Goal: Task Accomplishment & Management: Complete application form

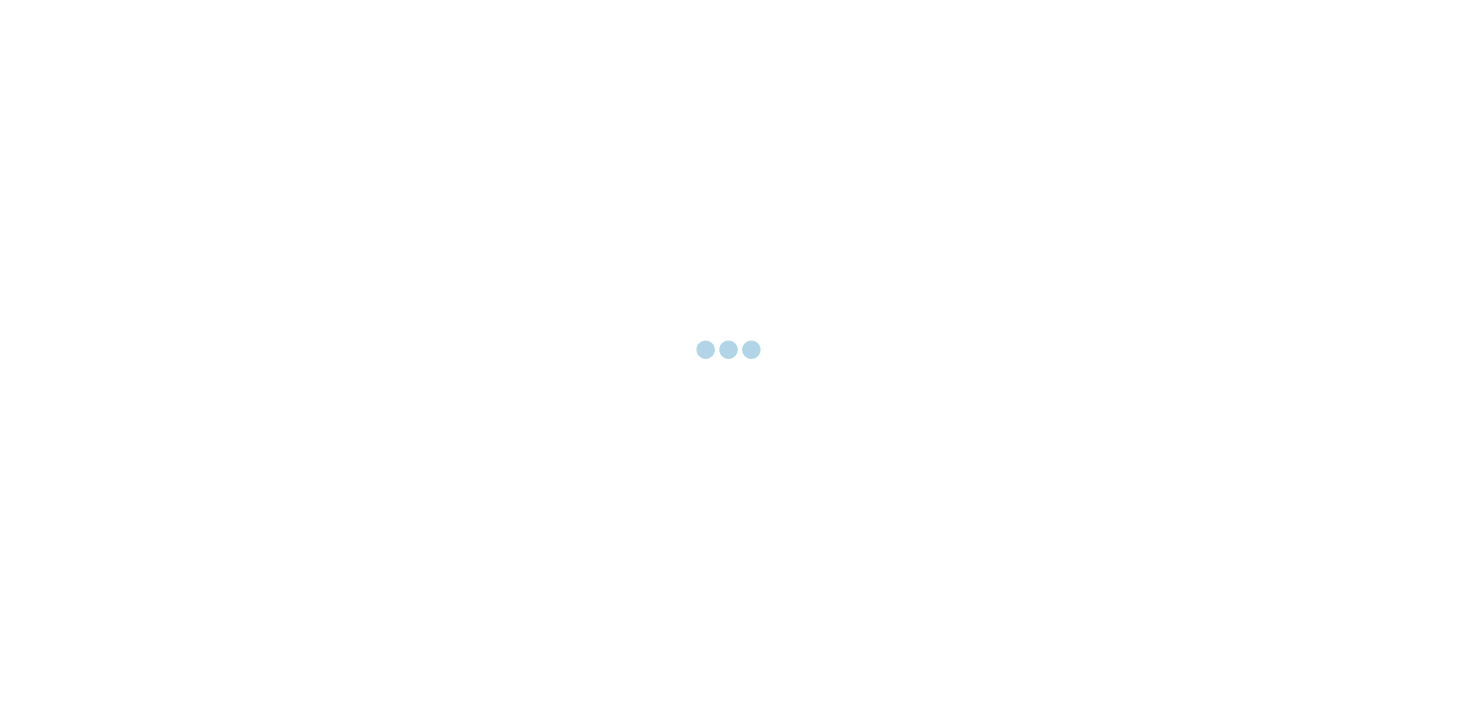
click at [1084, 674] on div at bounding box center [728, 352] width 1457 height 704
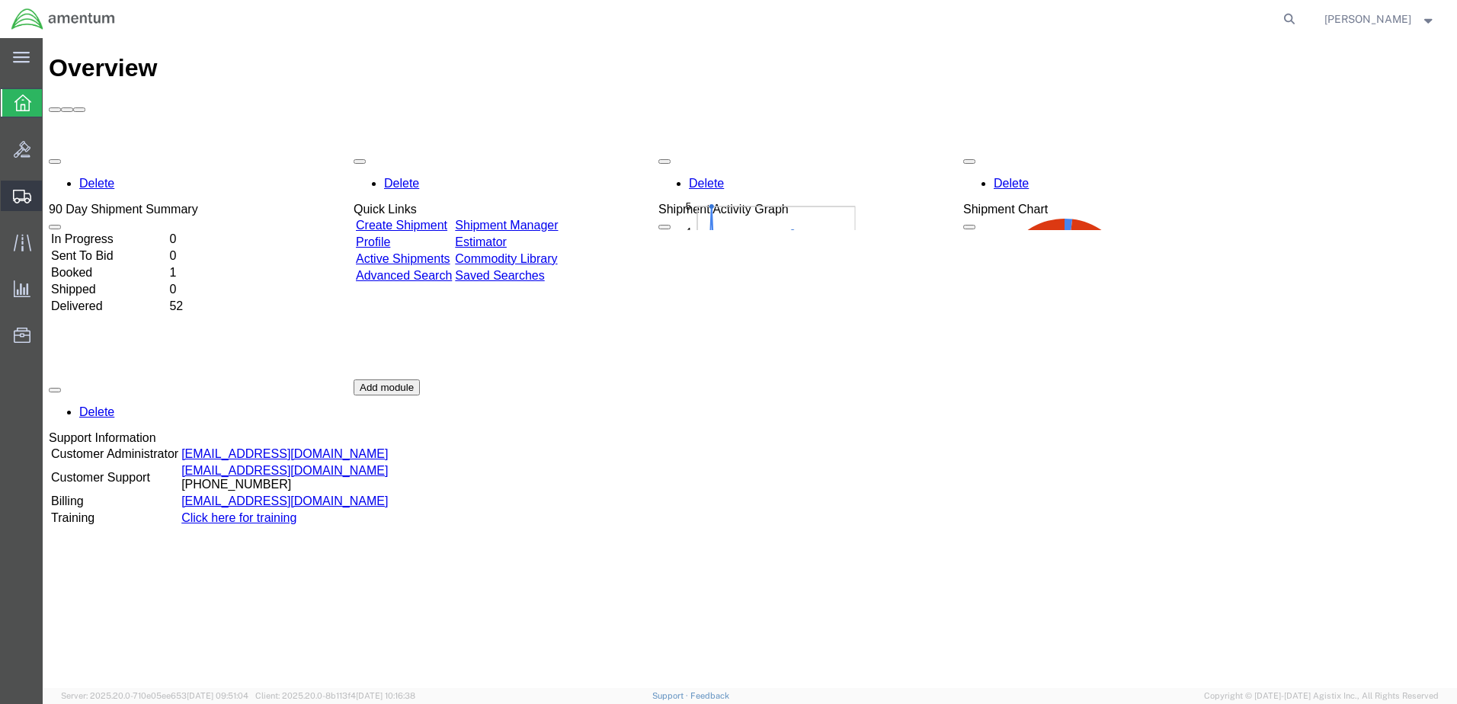
click at [0, 0] on span "Create Shipment" at bounding box center [0, 0] width 0 height 0
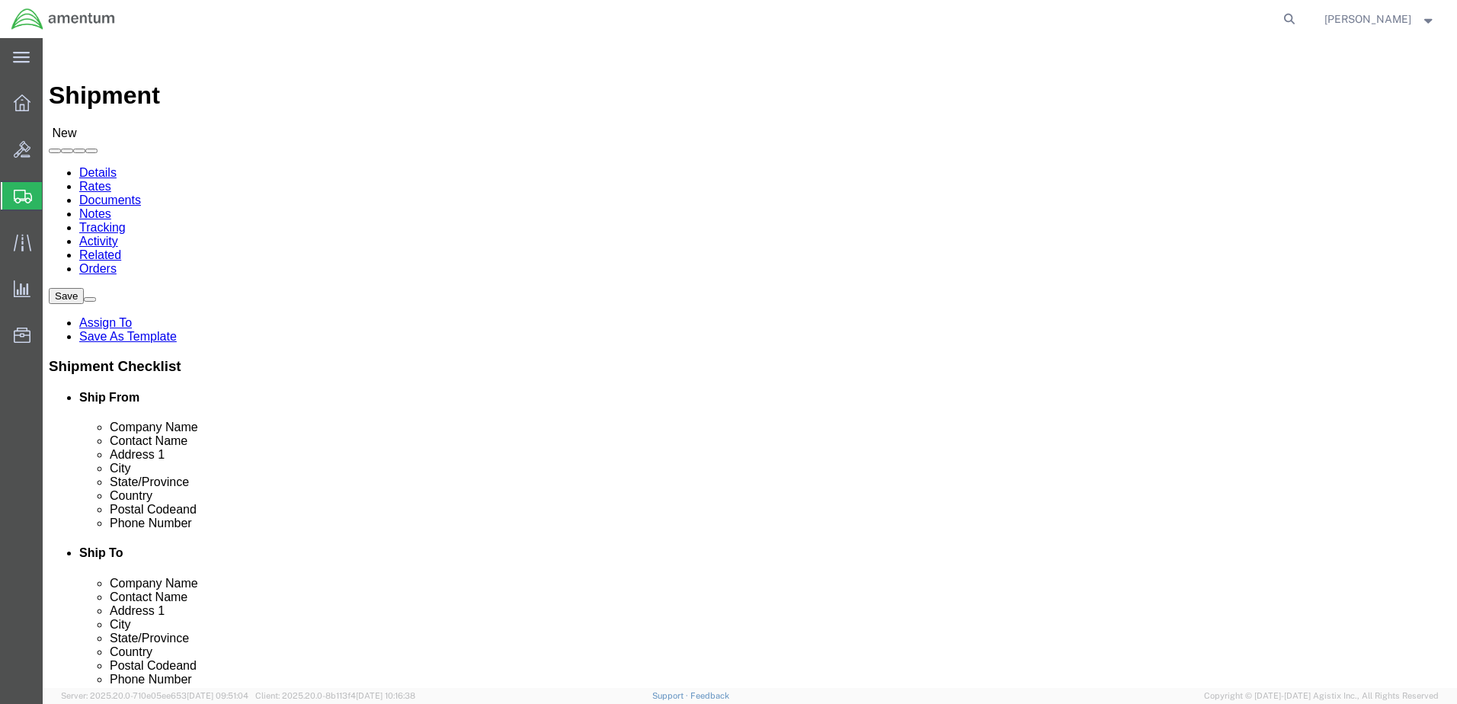
select select
click input "text"
type input "Matthew"
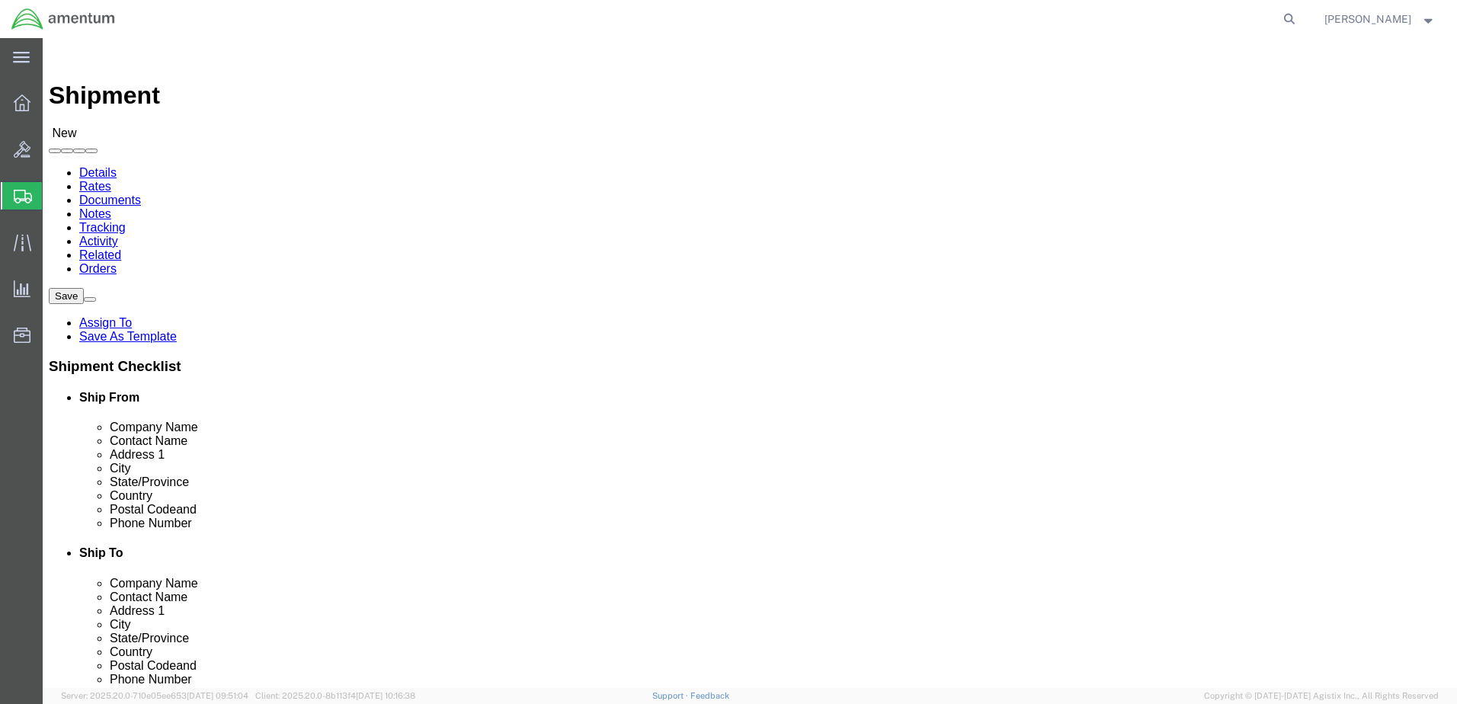
click p "- Amentum Services, Inc. - (Matthew Kuffert) JOINT BASE CAPE COD, BLDG. 2816 RI…"
select select "MA"
type input "Matthew Kuffert"
click input "text"
type input "Honeywell"
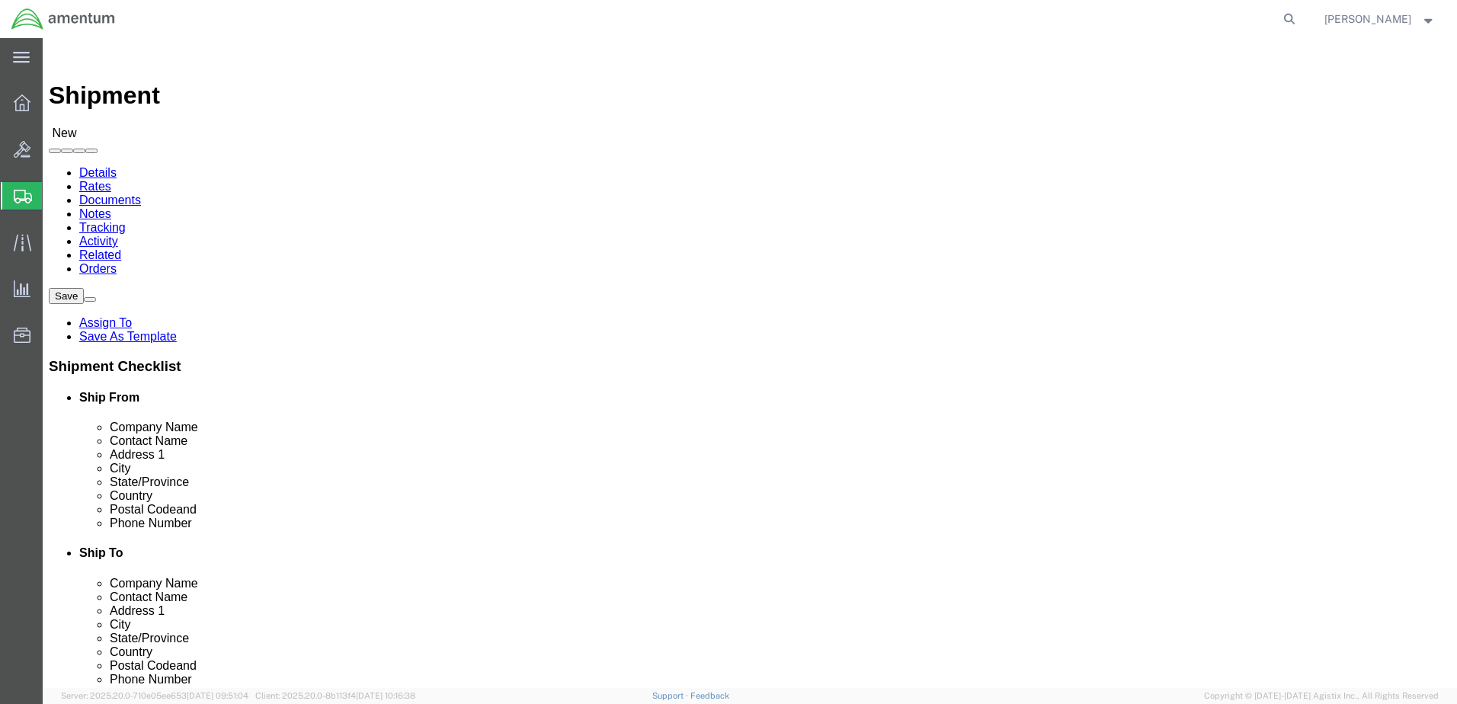
click p "- Honeywell Aerospace - (S.O.A.P. Laboratory) 111 S. 34TH ST, 301 Receiving, Ph…"
select select "AZ"
type input "Honeywell Aerospace"
click input "text"
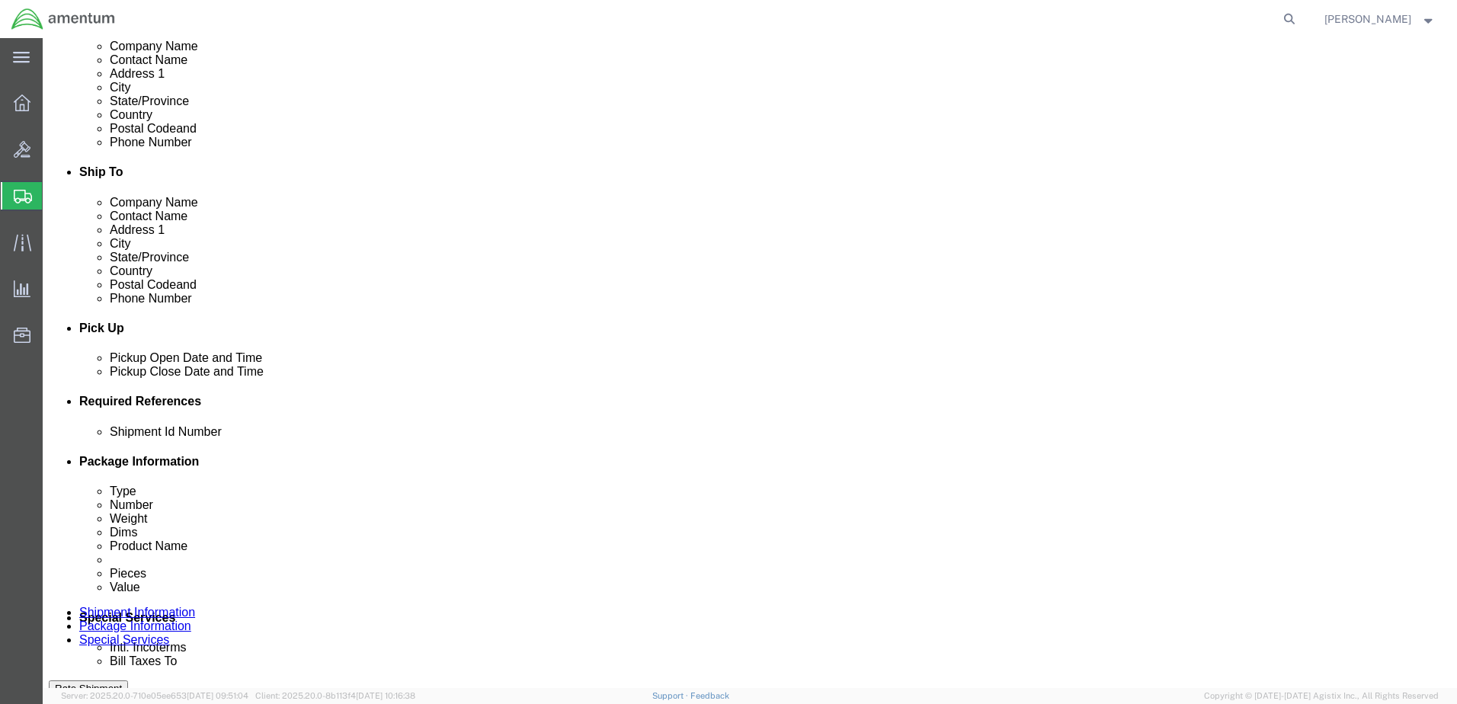
scroll to position [457, 0]
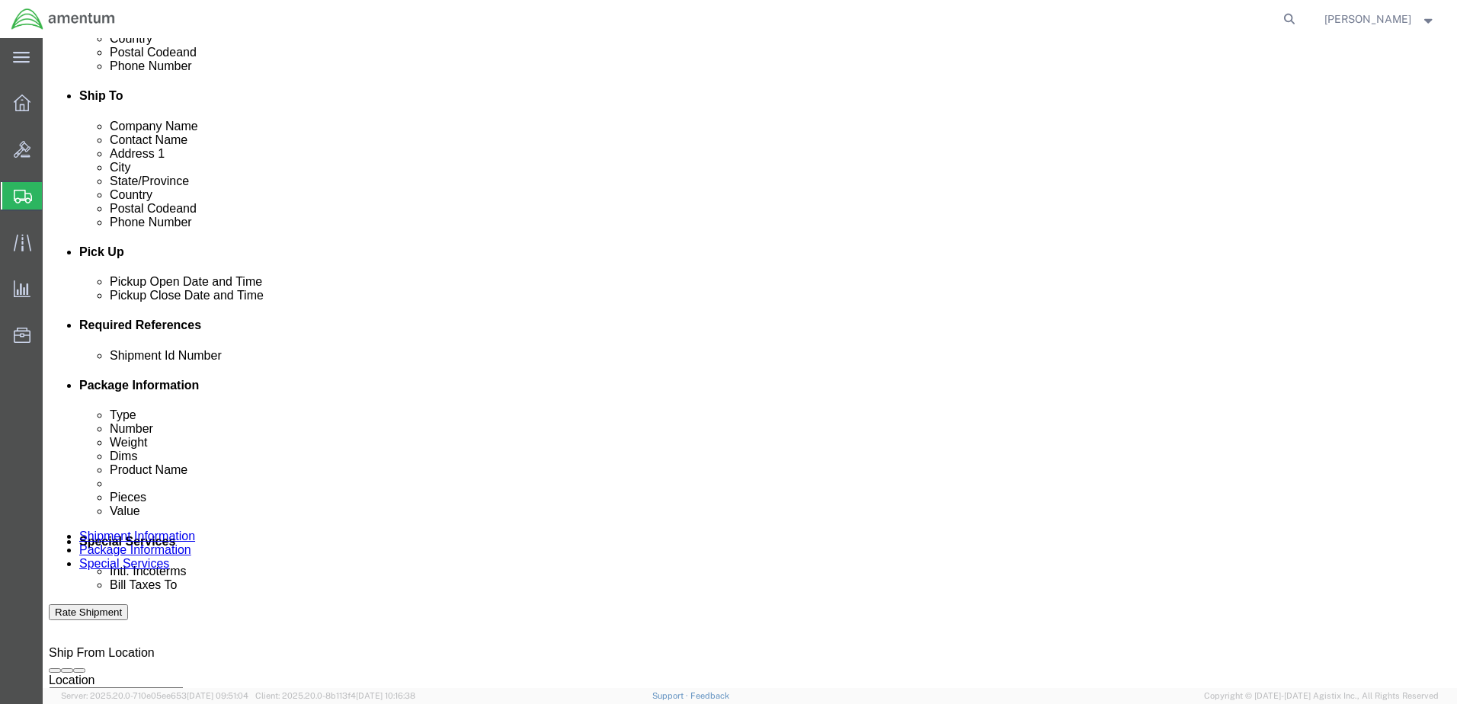
type input "602-231-2947"
click input "text"
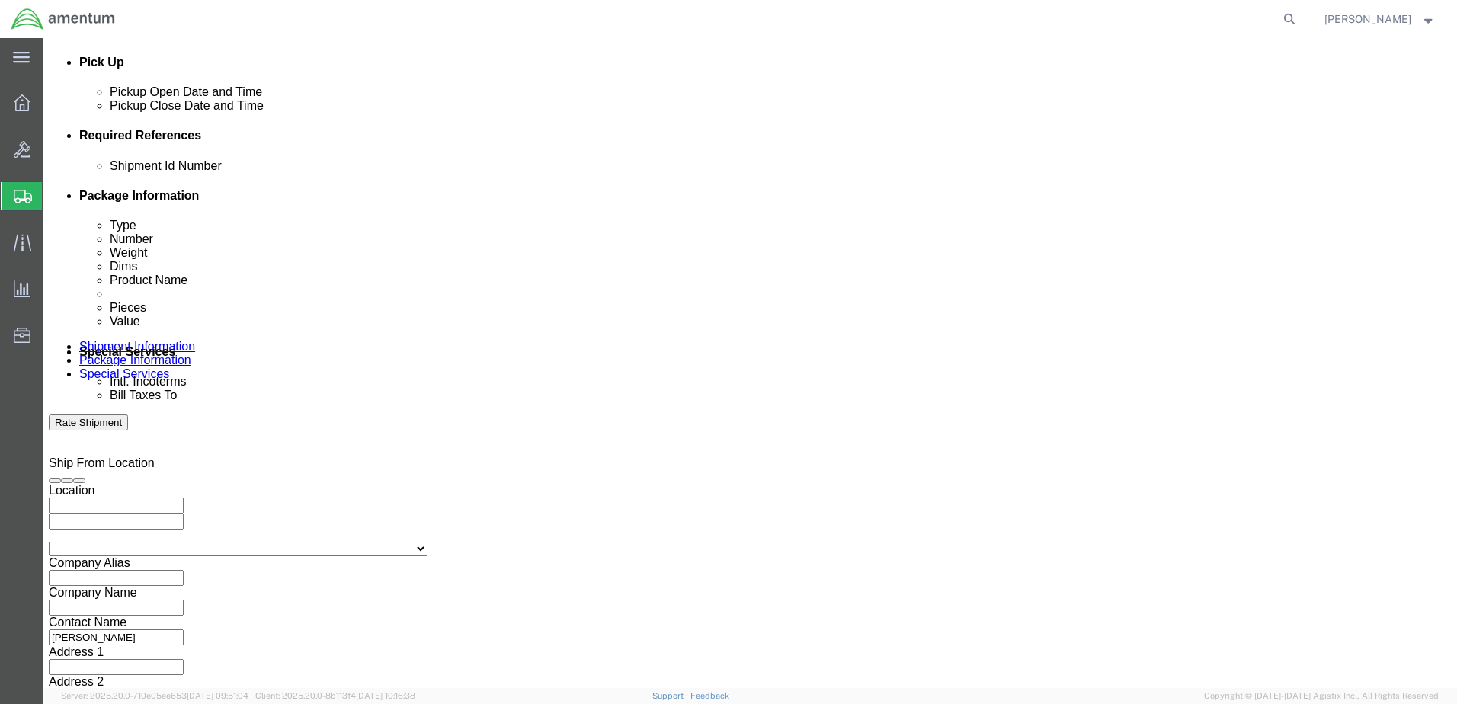
scroll to position [658, 0]
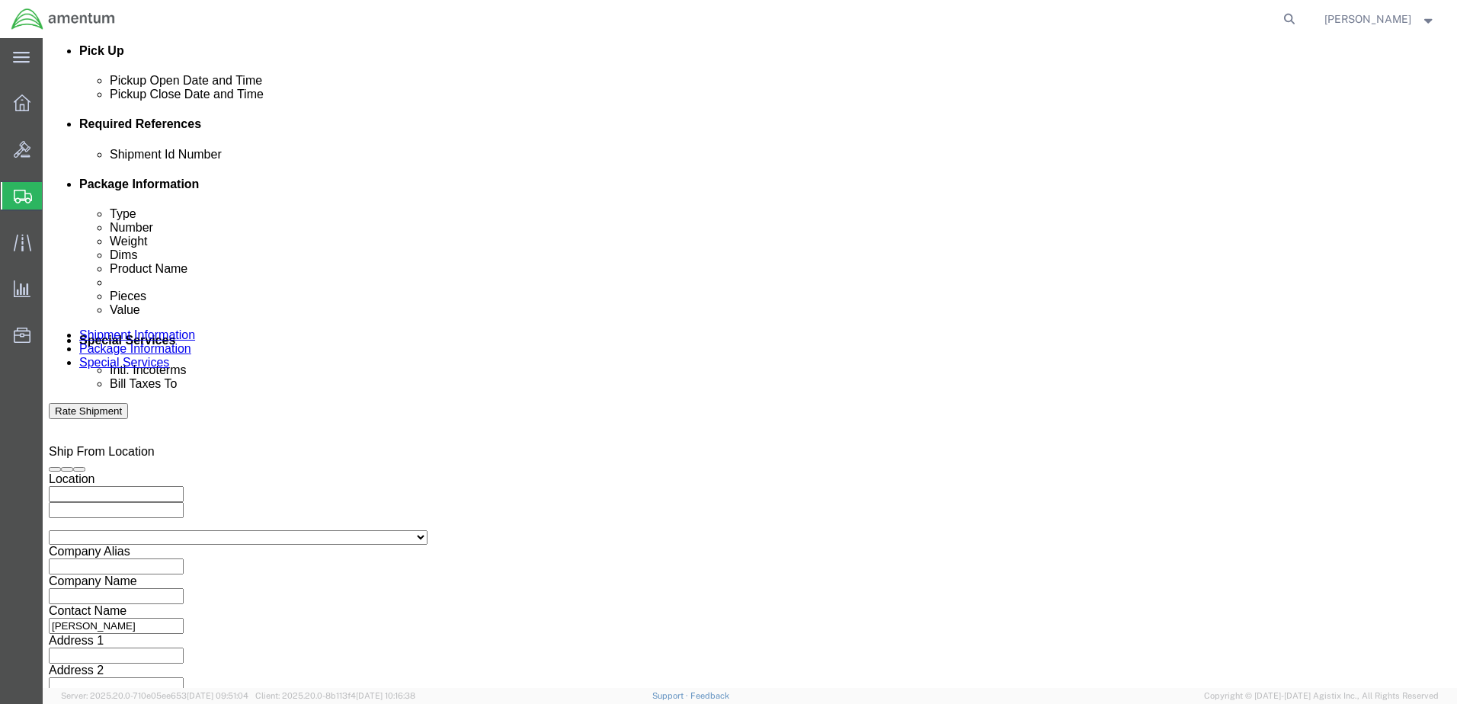
type input "70096"
click button "Continue"
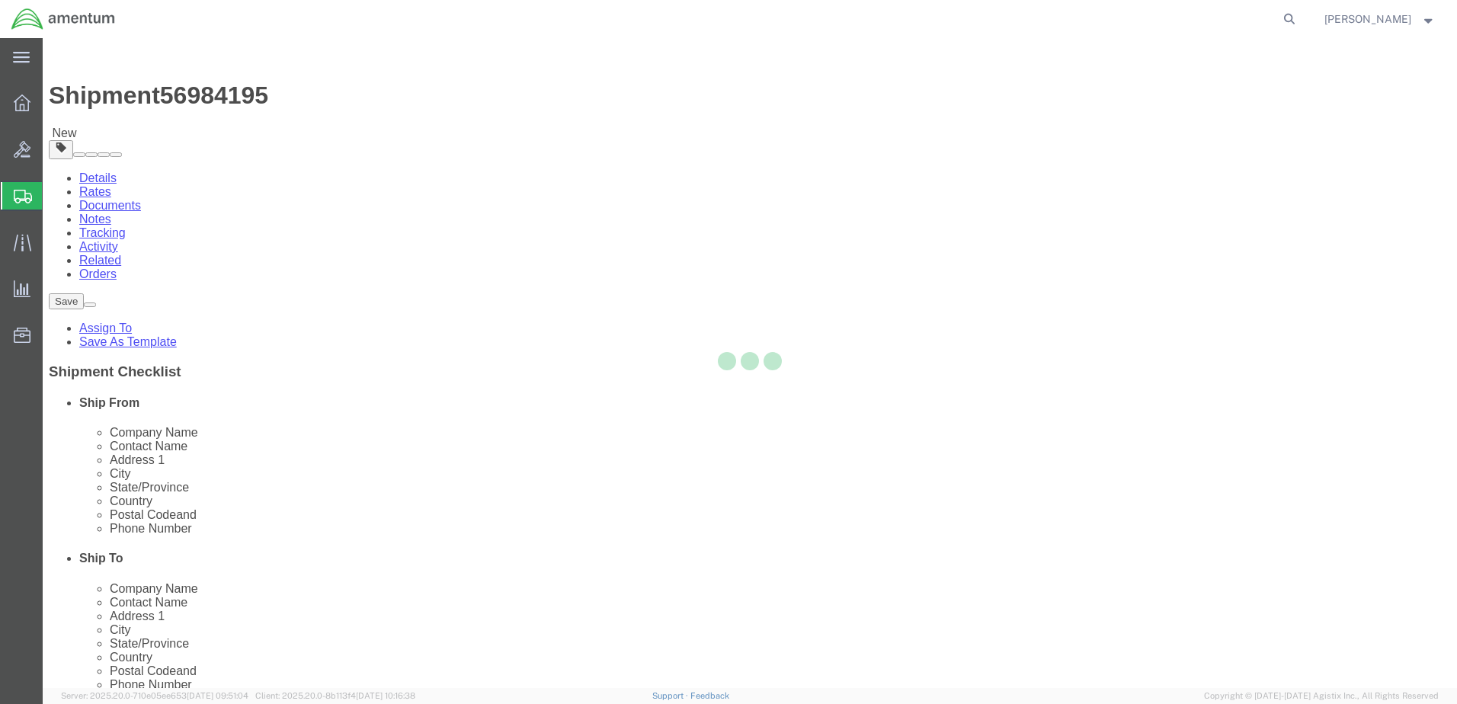
select select "CBOX"
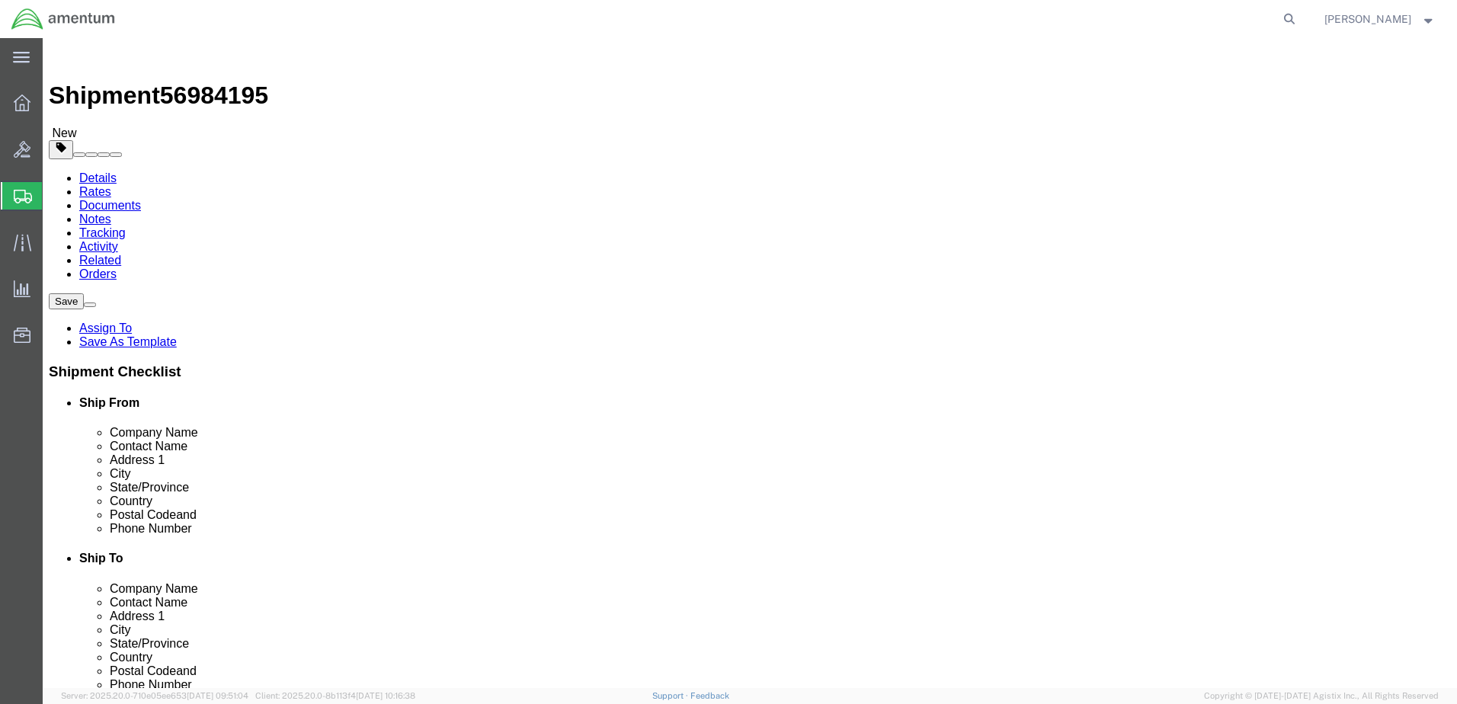
click input "1"
type input "2"
click select "Select BCK Boxes Bale(s) Basket(s) Bolt(s) Bottle(s) Buckets Bulk Bundle(s) Can…"
click input "text"
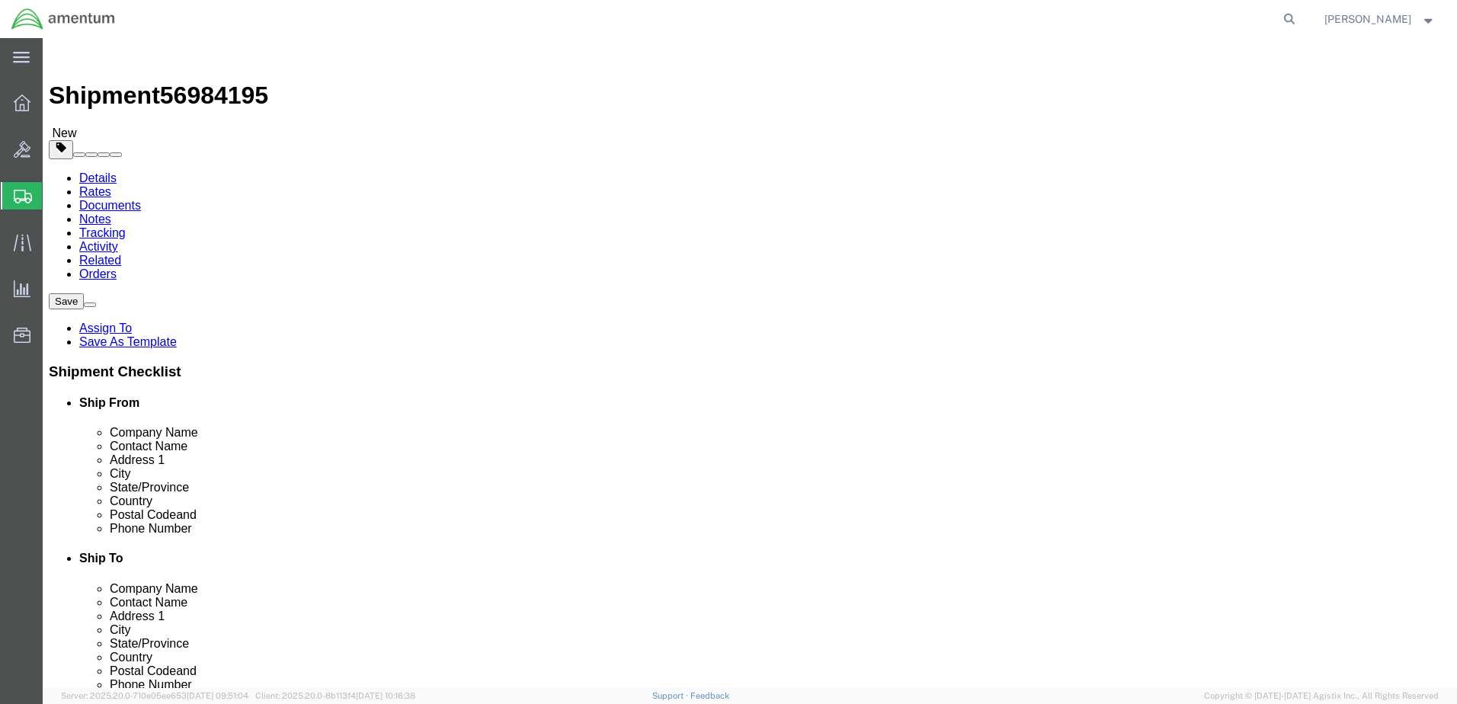
type input "10"
type input "4"
type input "6"
click input "0.00"
drag, startPoint x: 210, startPoint y: 354, endPoint x: 222, endPoint y: 354, distance: 12.2
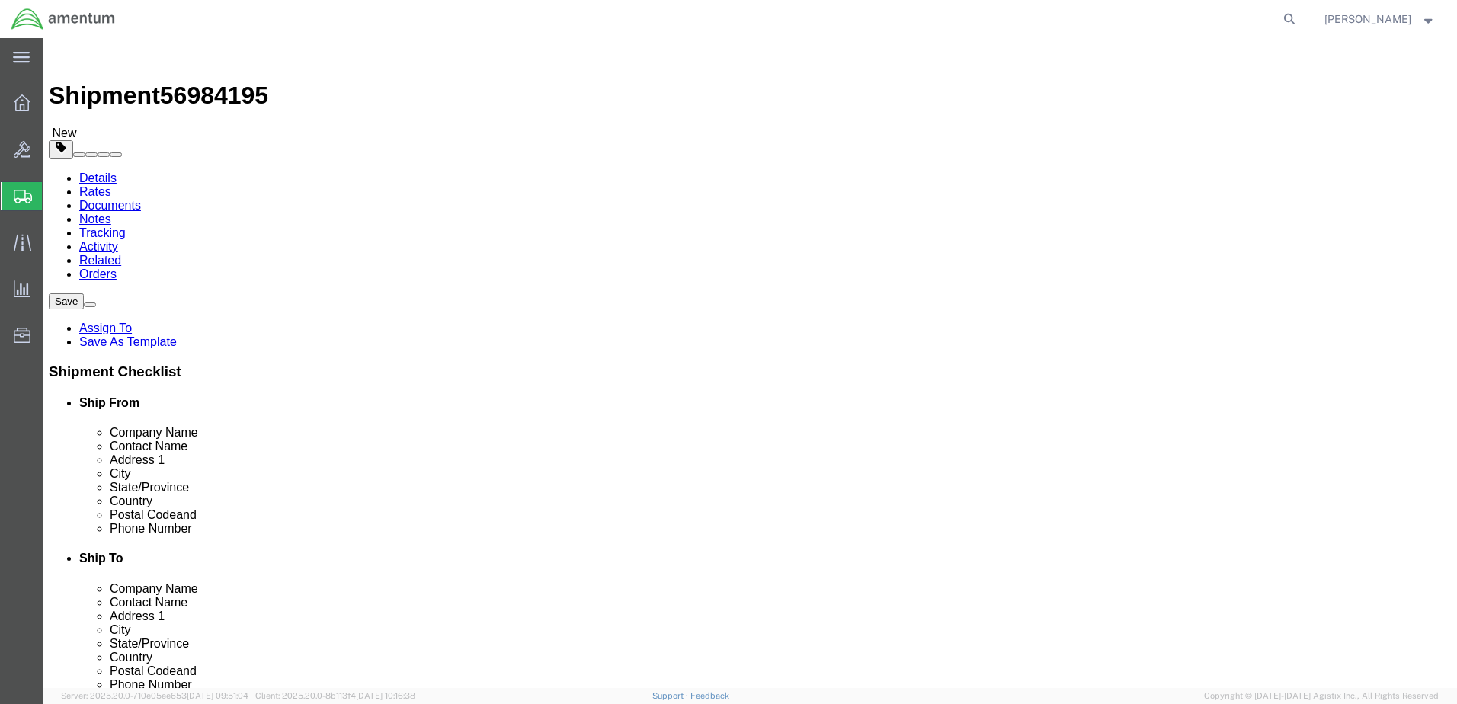
click input "0.00"
type input "1.00"
click link "Add Content"
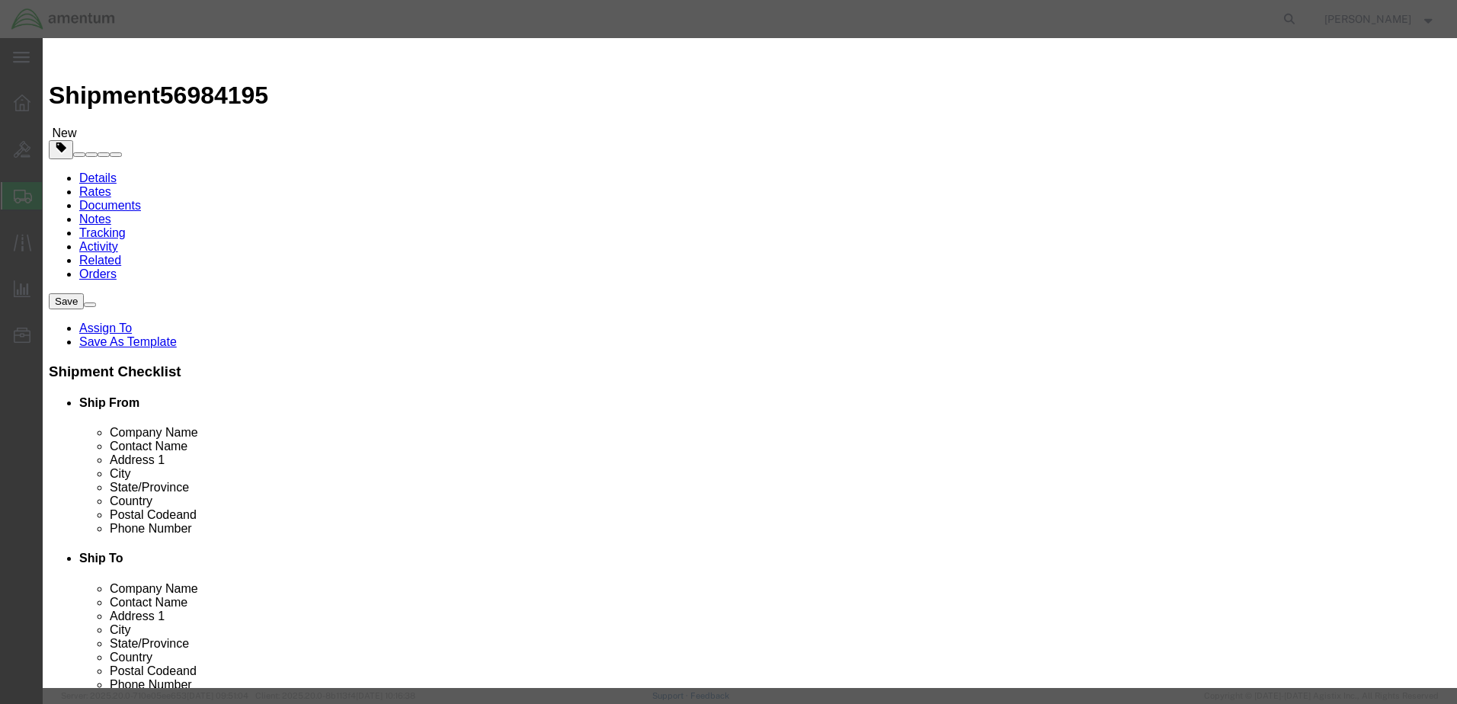
click input "text"
type input "oil sample"
type input "1"
select select "US"
click button "Save & Close"
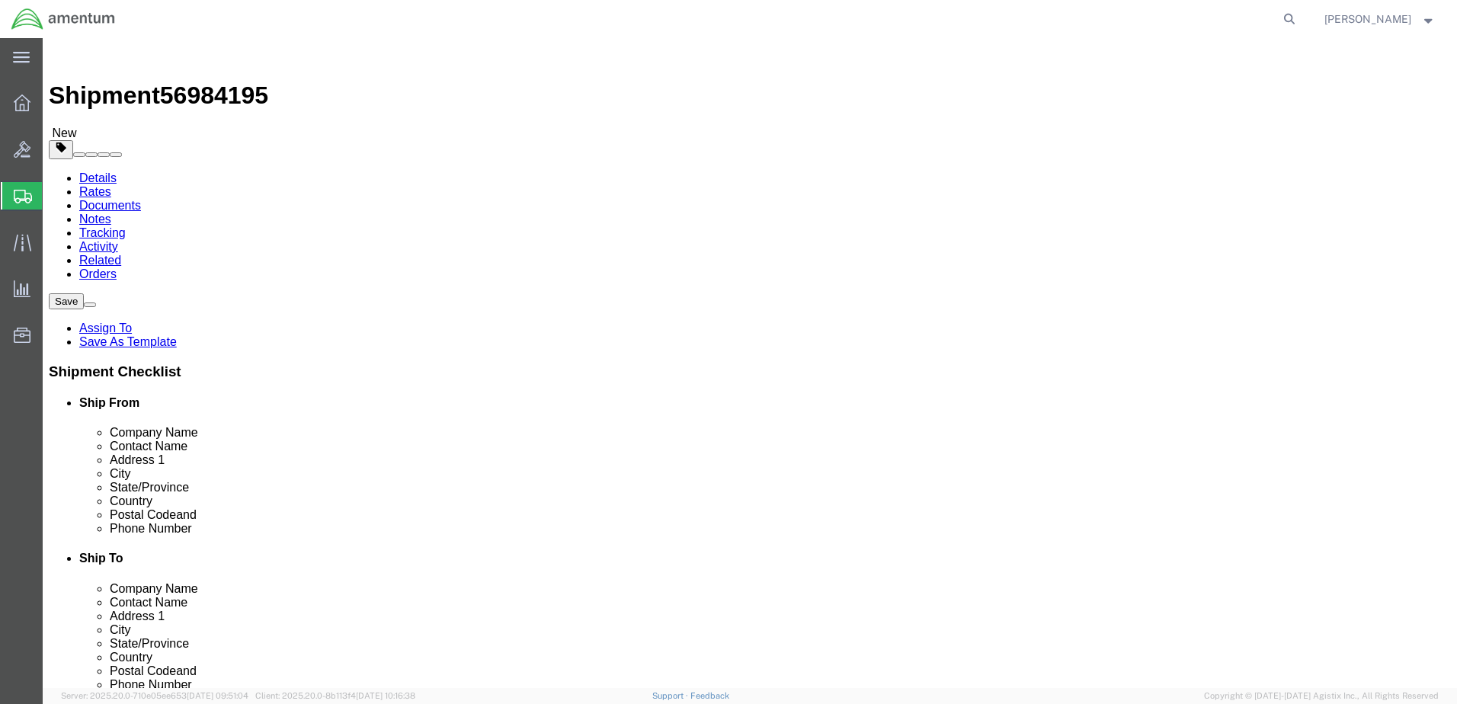
click button "Rate Shipment"
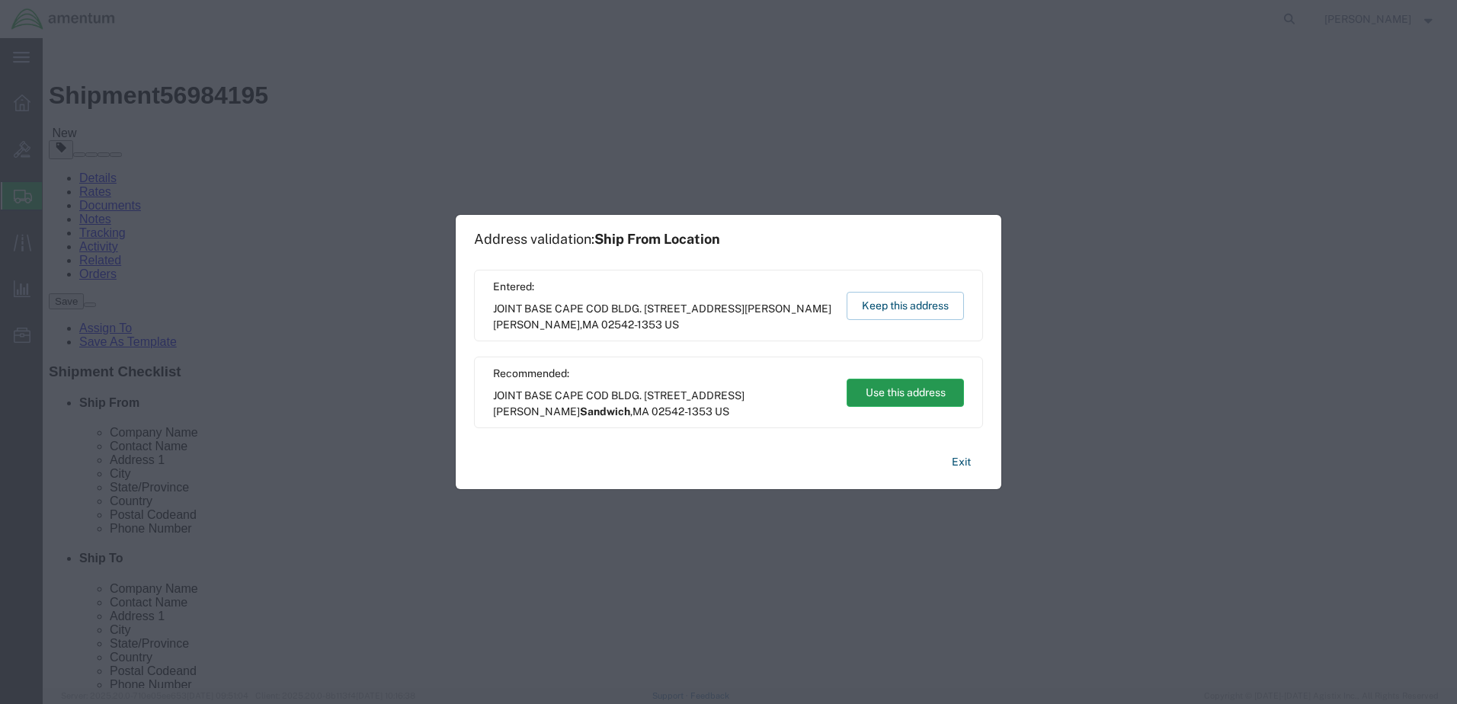
click at [910, 395] on button "Use this address" at bounding box center [905, 393] width 117 height 28
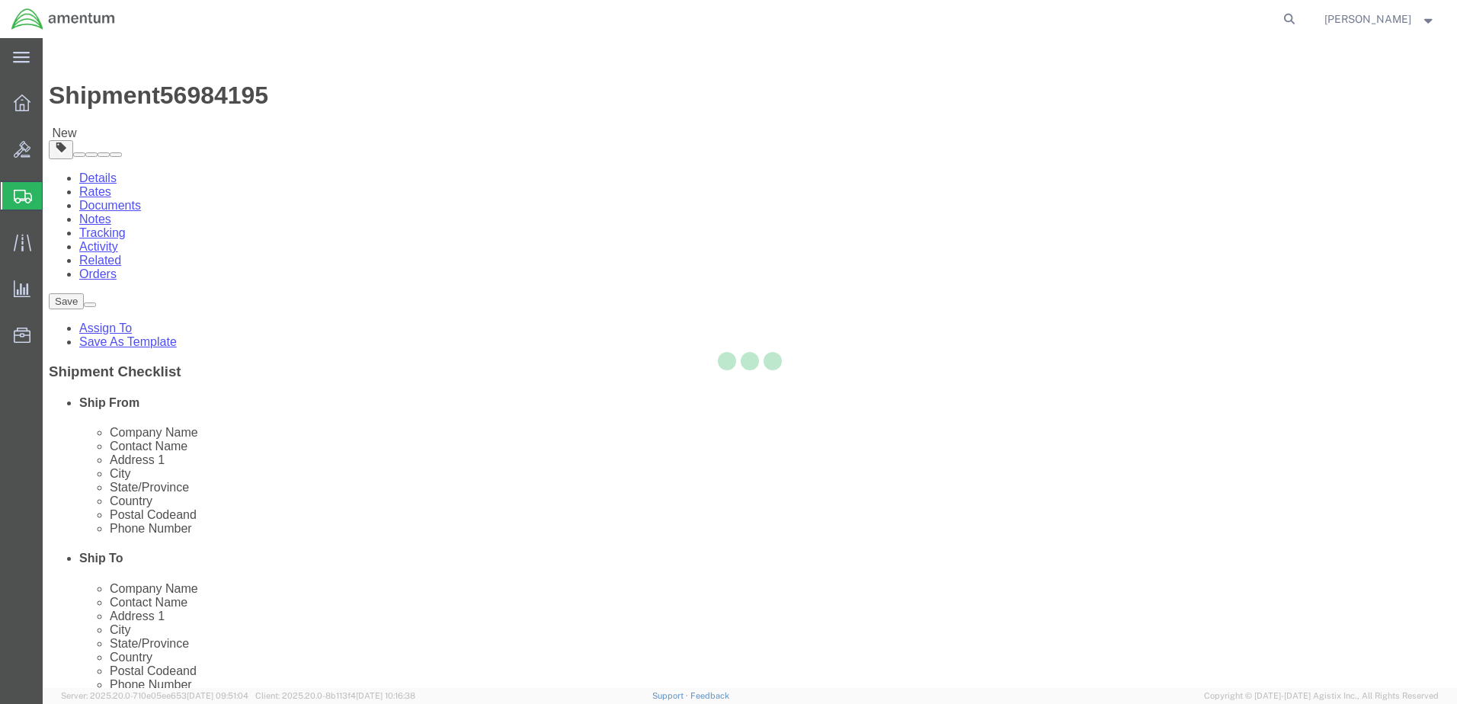
select select "CBOX"
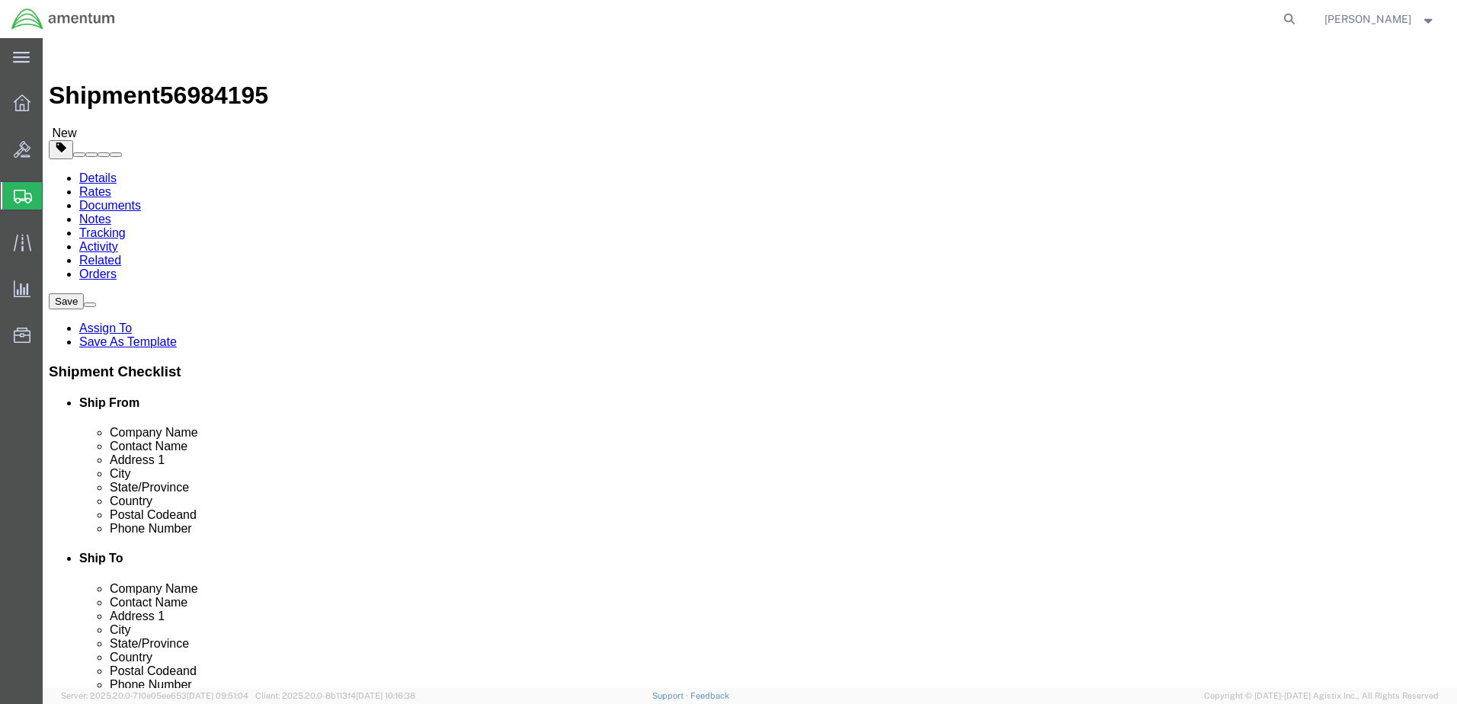
click icon
click div "Save in commodity library Clone this content Delete this content oil sample"
click dd "0.00 Each"
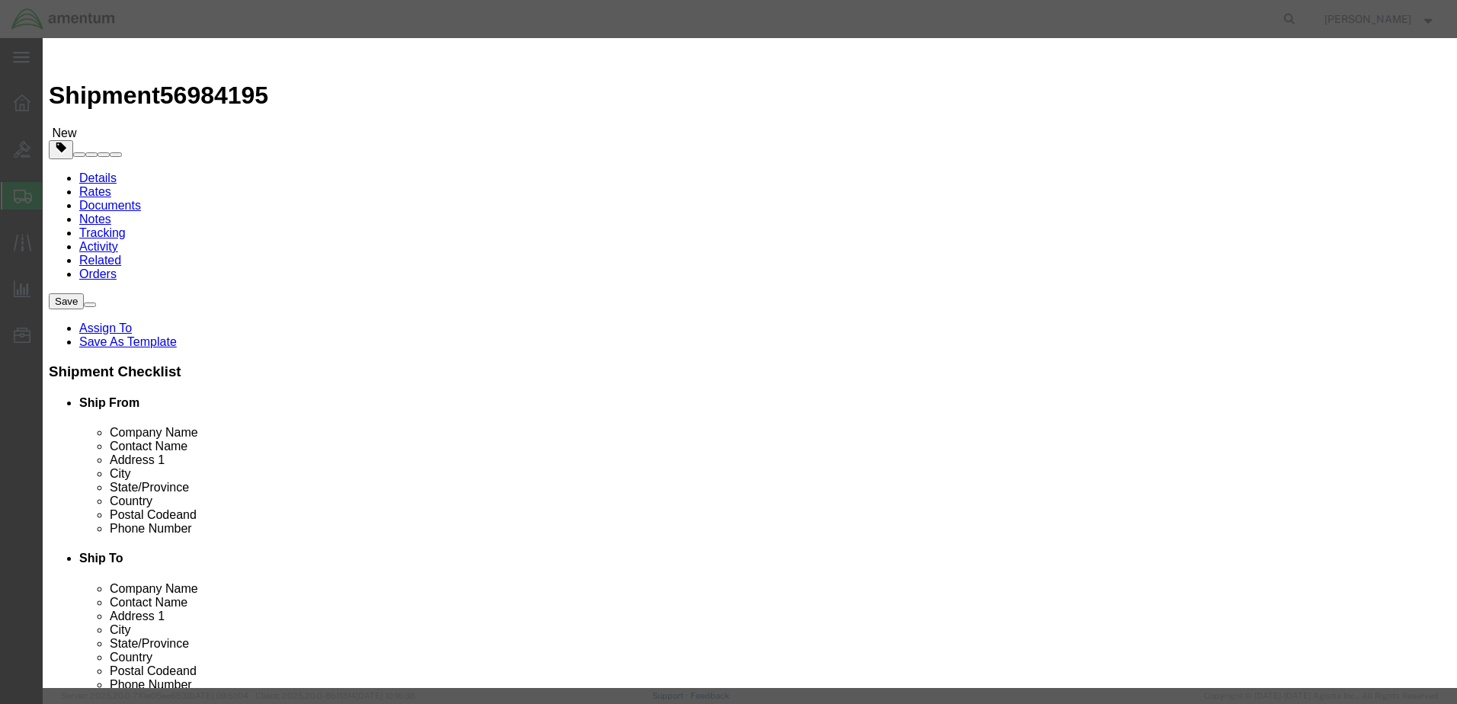
click input "0.00"
type input "2.00"
type input "2"
click button "Save & Close"
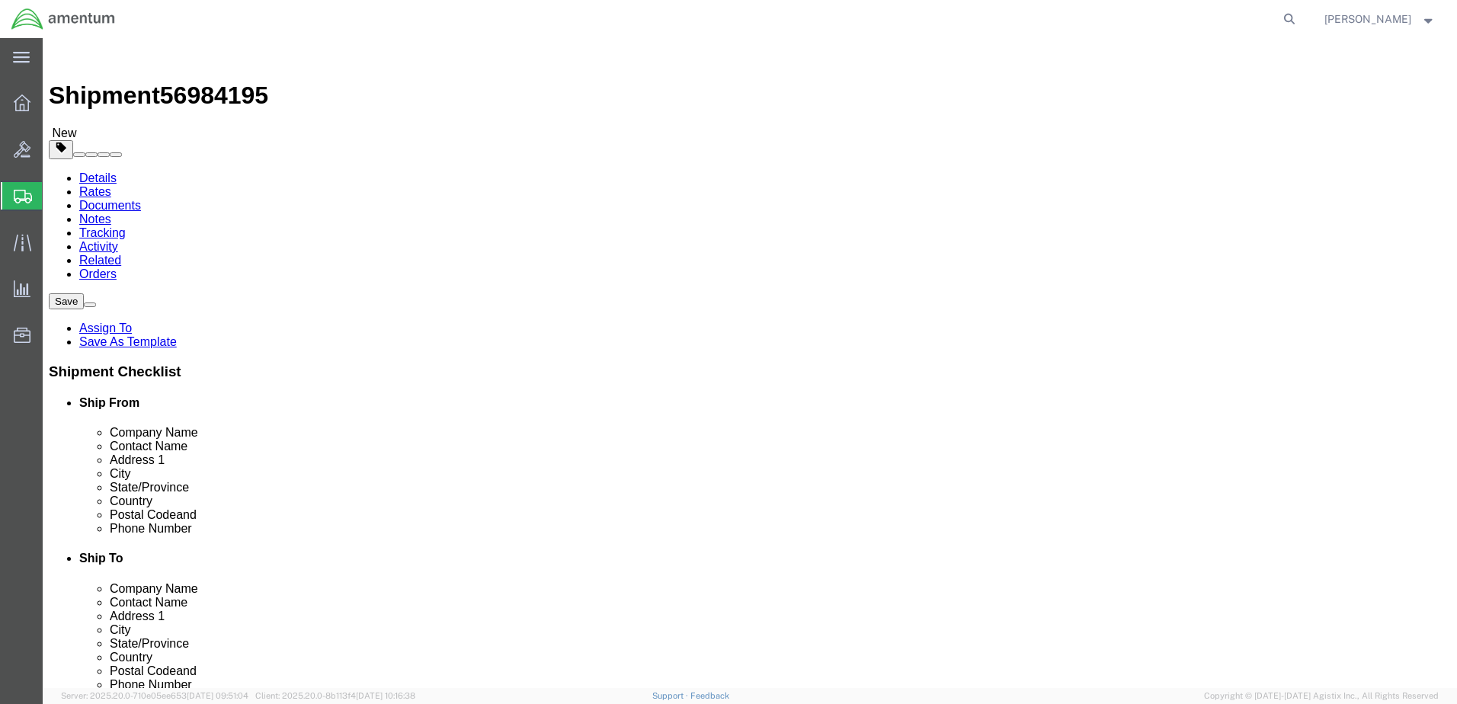
click button "Rate Shipment"
